Goal: Navigation & Orientation: Find specific page/section

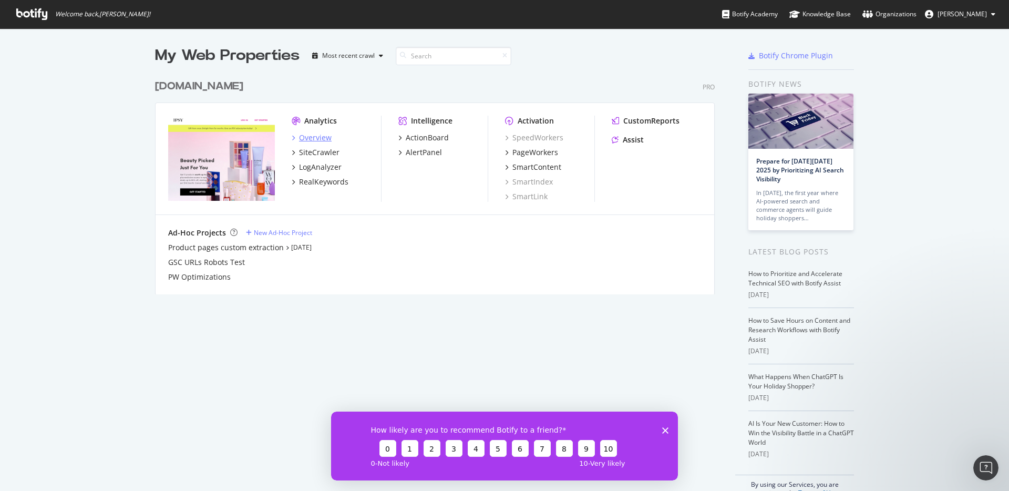
click at [317, 137] on div "Overview" at bounding box center [315, 137] width 33 height 11
